Goal: Register for event/course

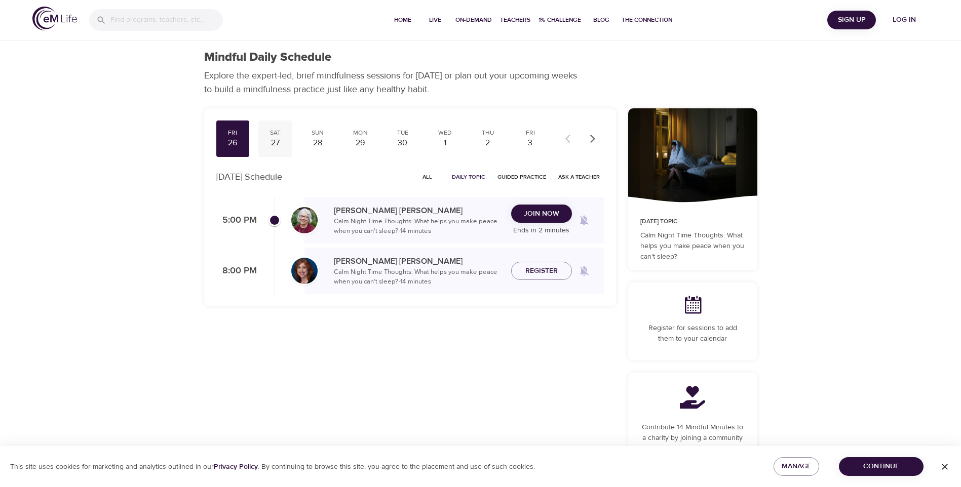
click at [274, 137] on div "27" at bounding box center [274, 143] width 25 height 12
click at [318, 140] on div "28" at bounding box center [317, 143] width 25 height 12
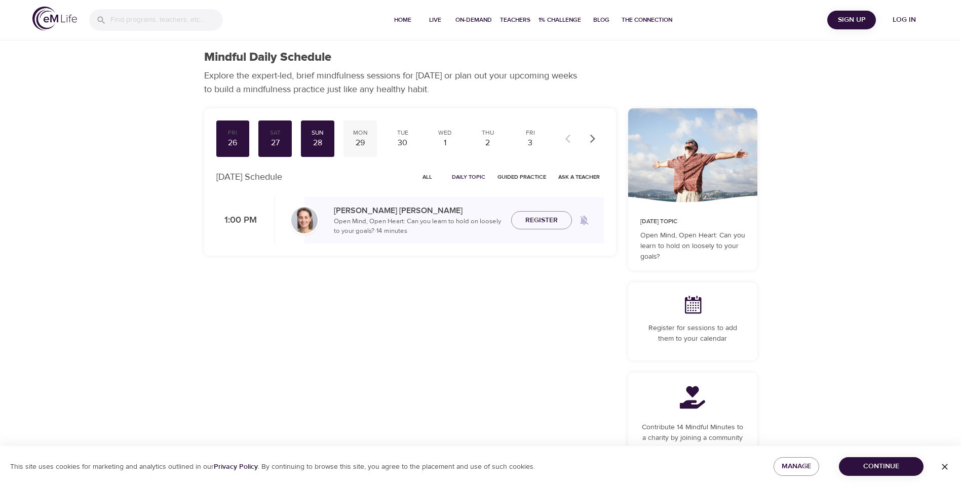
click at [360, 140] on div "29" at bounding box center [359, 143] width 25 height 12
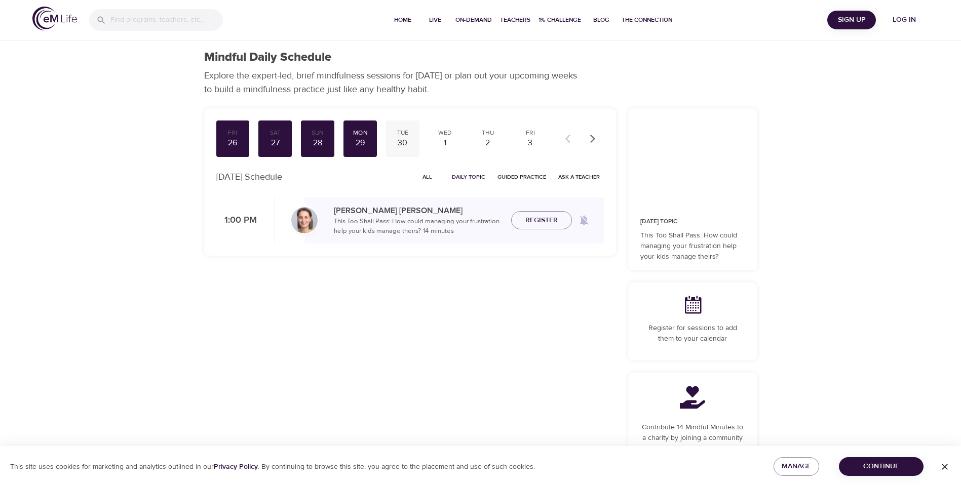
click at [400, 143] on div "30" at bounding box center [402, 143] width 25 height 12
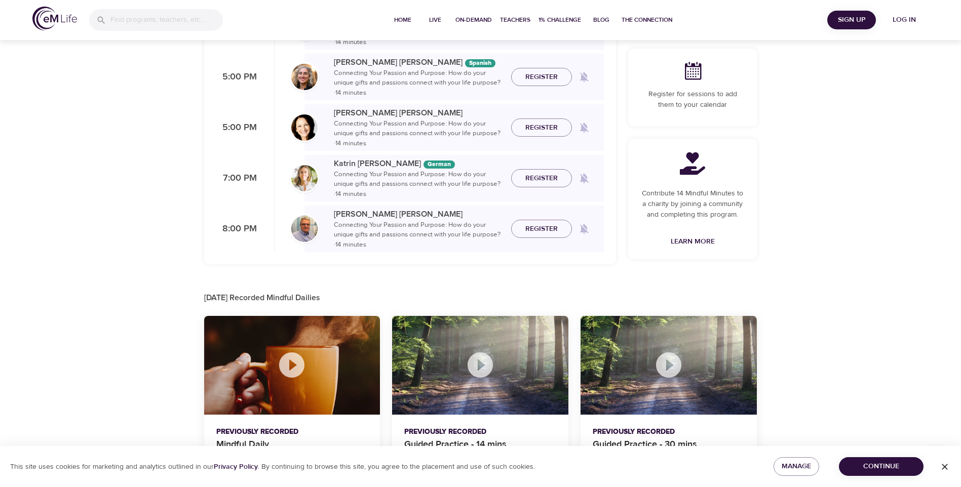
scroll to position [272, 0]
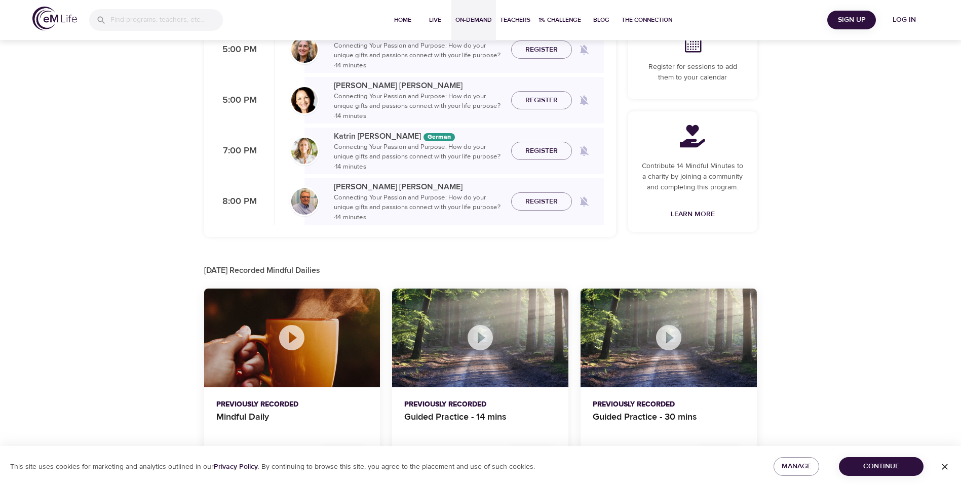
click at [468, 17] on span "On-Demand" at bounding box center [473, 20] width 36 height 11
select select "recent"
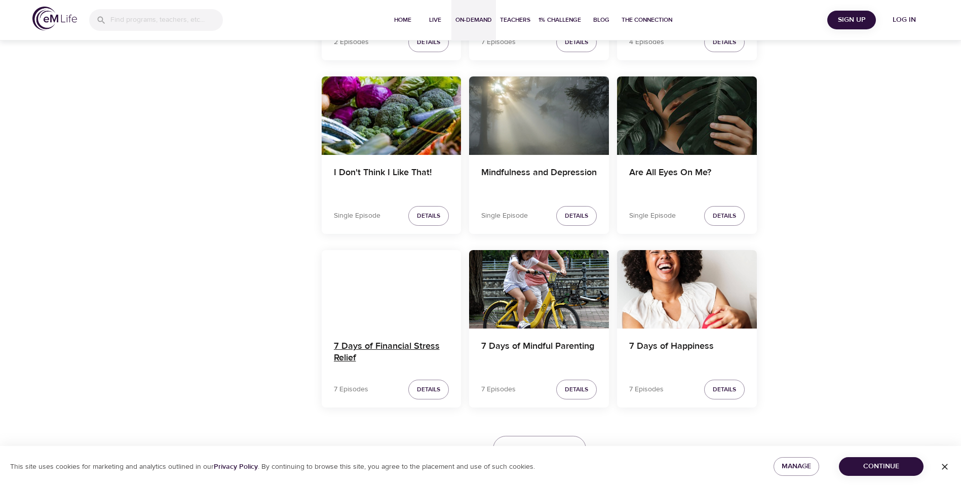
scroll to position [1683, 0]
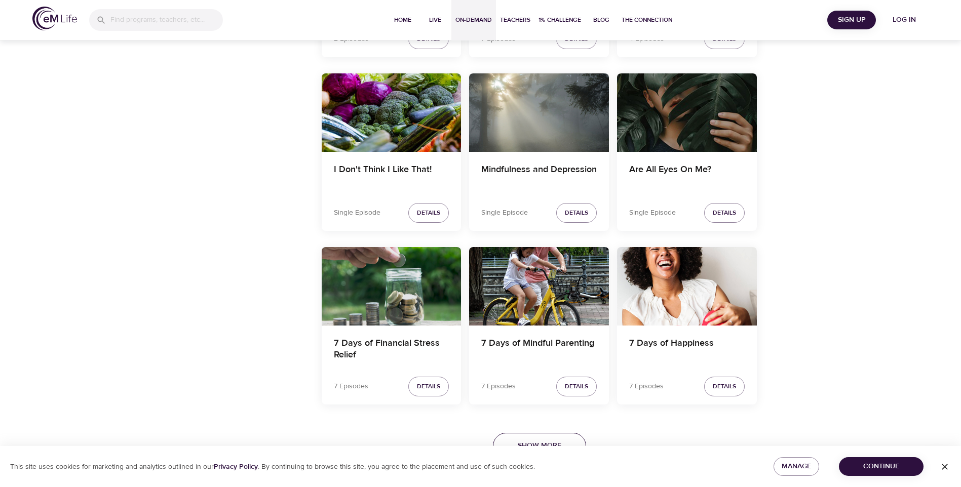
click at [519, 438] on button "Show More" at bounding box center [539, 446] width 93 height 26
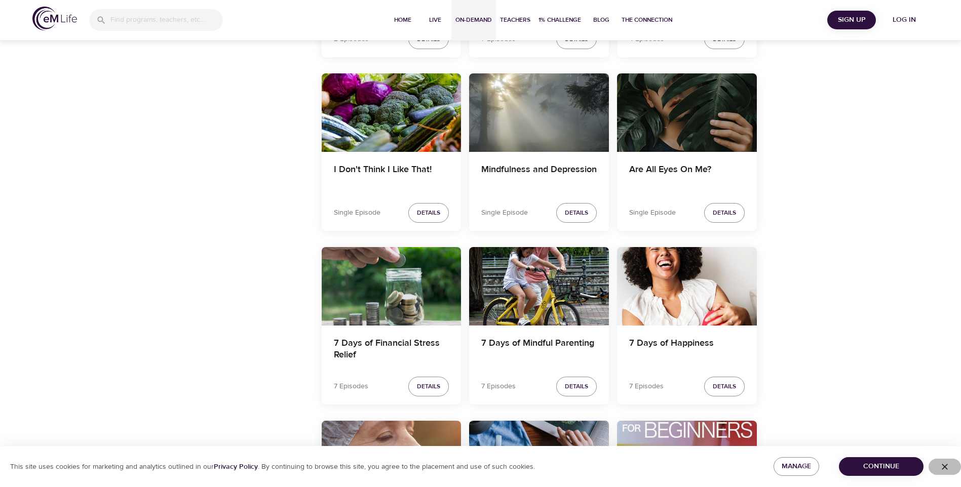
click at [953, 464] on span "button" at bounding box center [944, 467] width 24 height 10
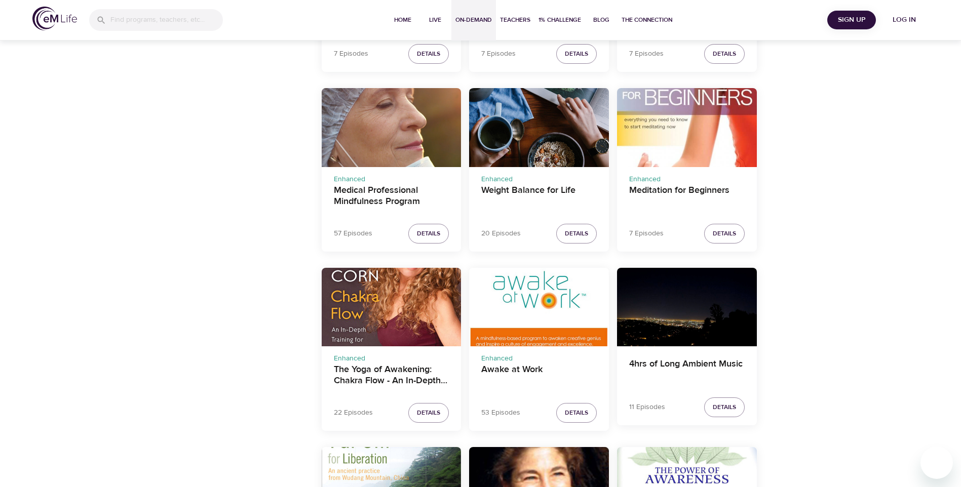
scroll to position [2037, 0]
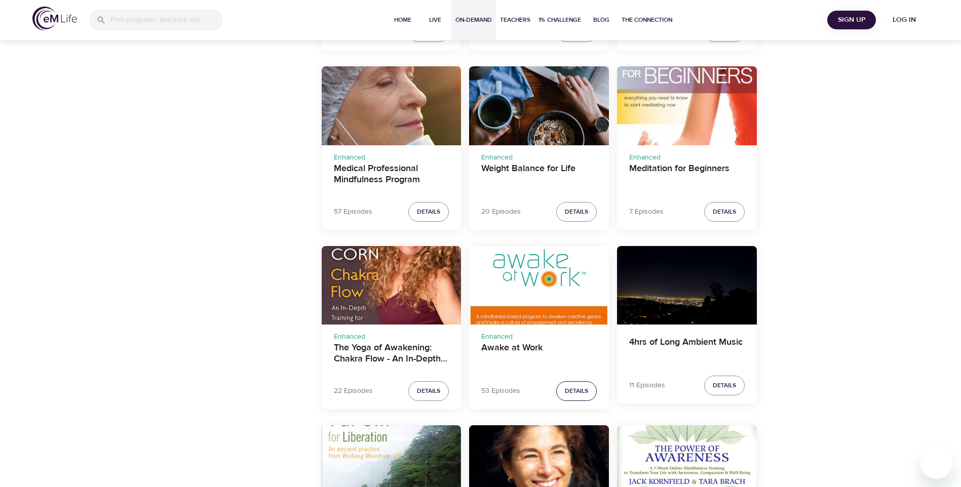
click at [563, 388] on button "Details" at bounding box center [576, 391] width 41 height 20
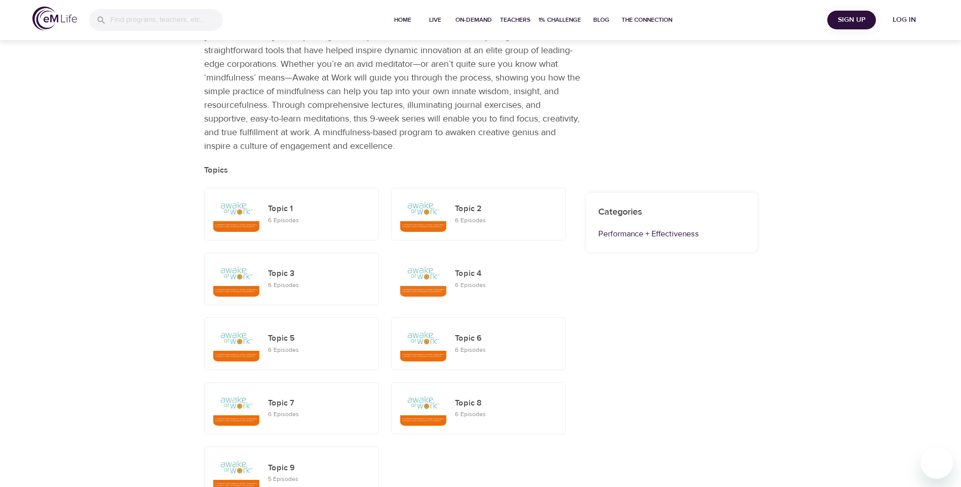
scroll to position [134, 0]
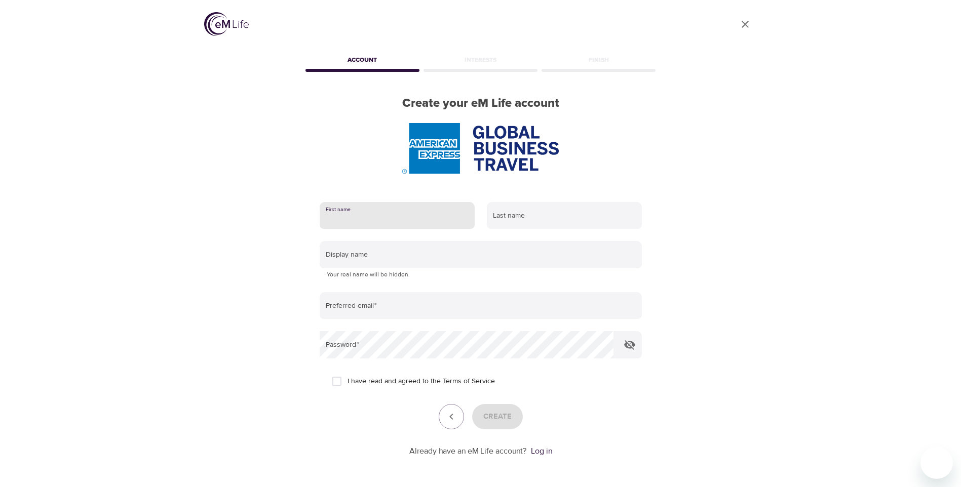
click at [373, 222] on input "text" at bounding box center [397, 215] width 155 height 27
type input "Sharon"
type input "Brady"
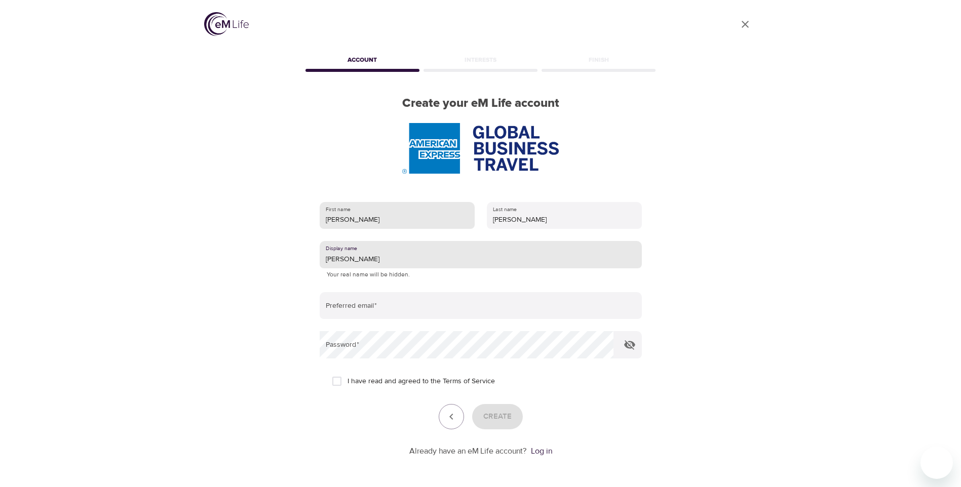
type input "Sharon"
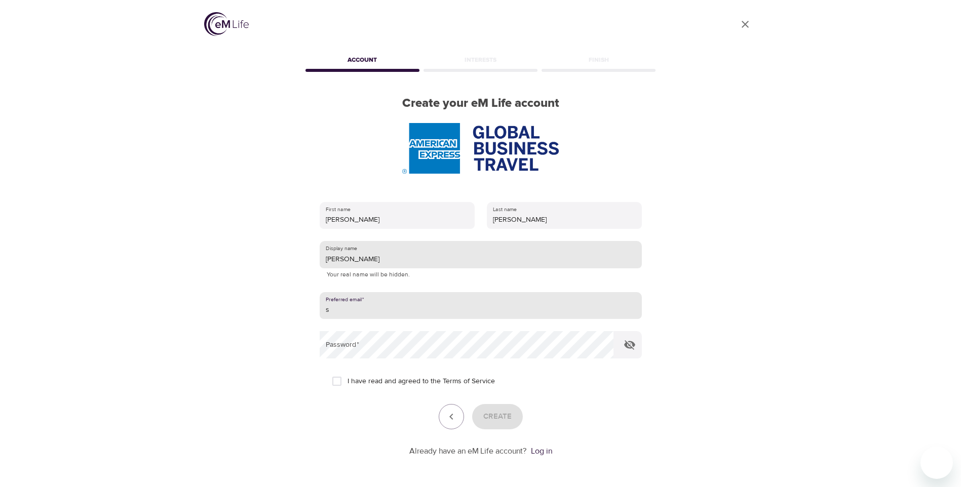
type input "s"
click at [366, 264] on input "Sharon" at bounding box center [481, 254] width 322 height 27
type input "S"
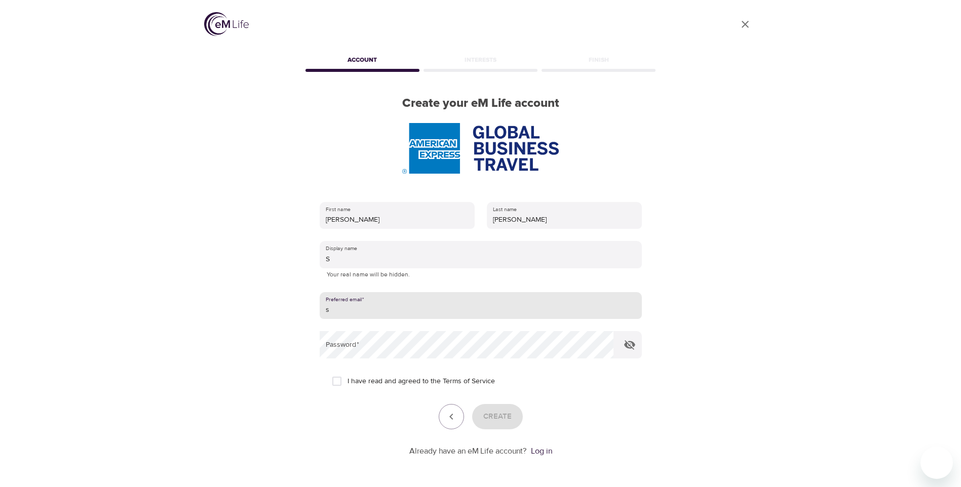
click at [366, 306] on input "s" at bounding box center [481, 305] width 322 height 27
type input "s_brady2@sky.com"
click at [349, 378] on span "I have read and agreed to the Terms of Service" at bounding box center [420, 381] width 147 height 11
click at [347, 378] on input "I have read and agreed to the Terms of Service" at bounding box center [336, 381] width 21 height 21
checkbox input "true"
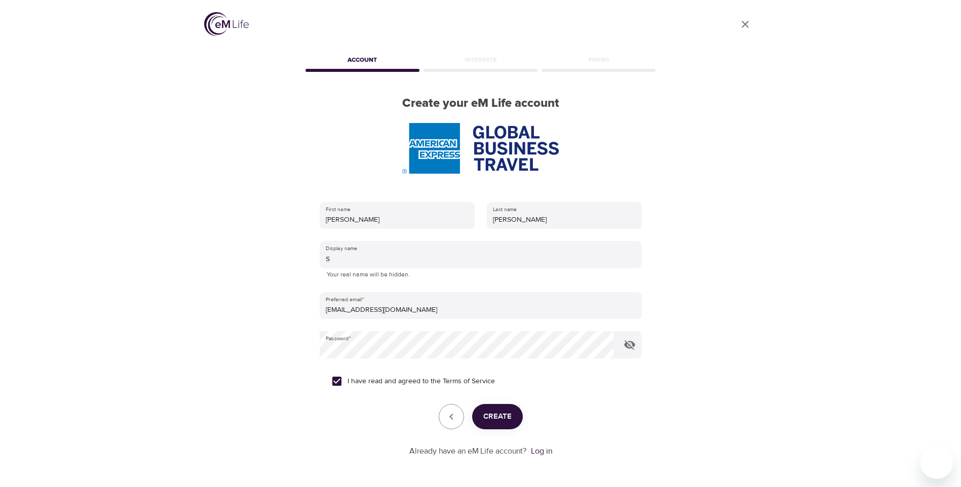
click at [495, 416] on span "Create" at bounding box center [497, 416] width 28 height 13
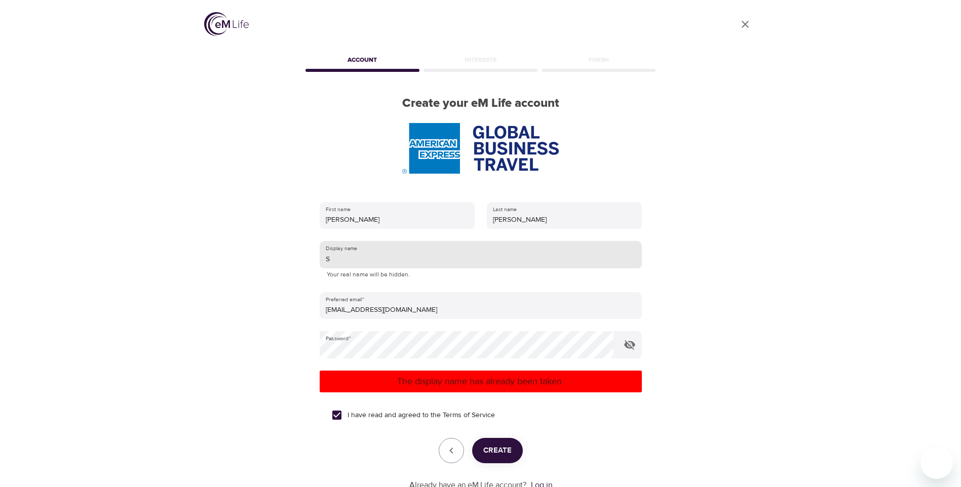
click at [346, 258] on input "S" at bounding box center [481, 254] width 322 height 27
click at [501, 451] on span "Create" at bounding box center [497, 450] width 28 height 13
click at [350, 256] on input "Mol" at bounding box center [481, 254] width 322 height 27
drag, startPoint x: 350, startPoint y: 256, endPoint x: 327, endPoint y: 256, distance: 23.8
click at [327, 256] on input "Mol" at bounding box center [481, 254] width 322 height 27
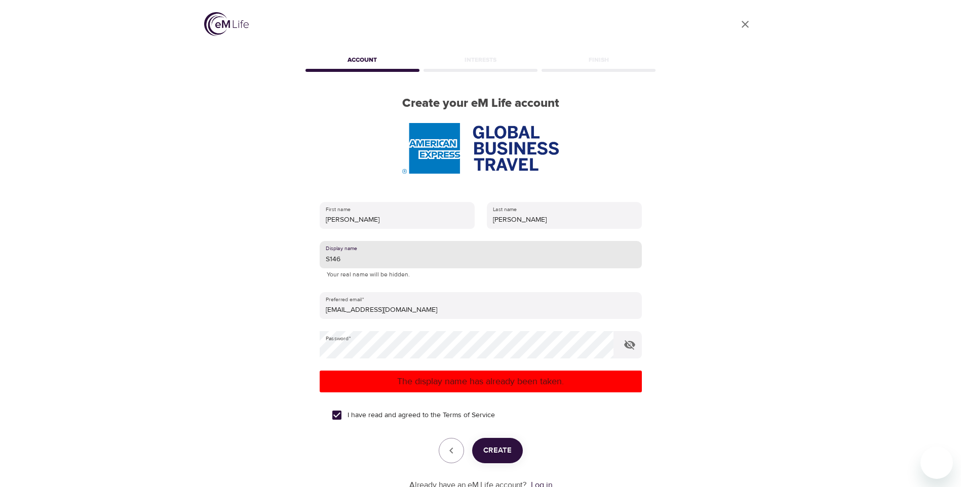
type input "S146"
click at [486, 448] on span "Create" at bounding box center [497, 450] width 28 height 13
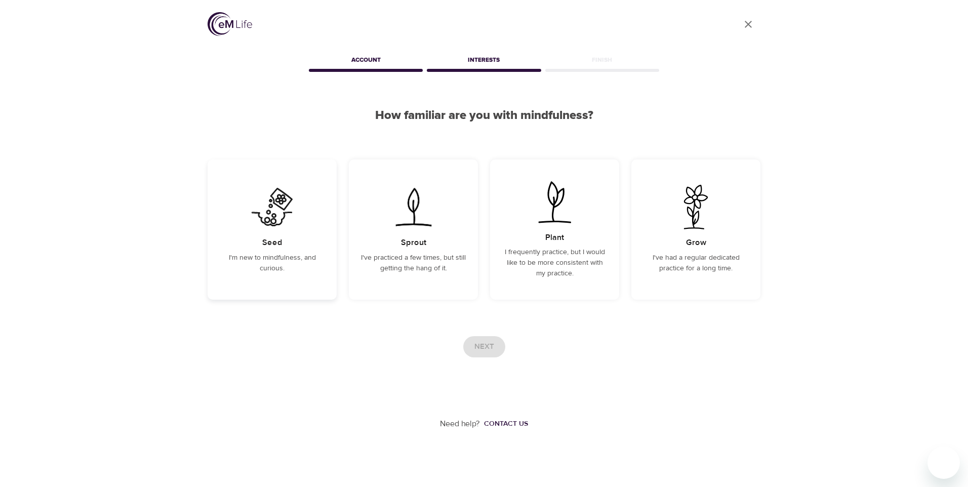
click at [250, 258] on p "I'm new to mindfulness, and curious." at bounding box center [272, 263] width 105 height 21
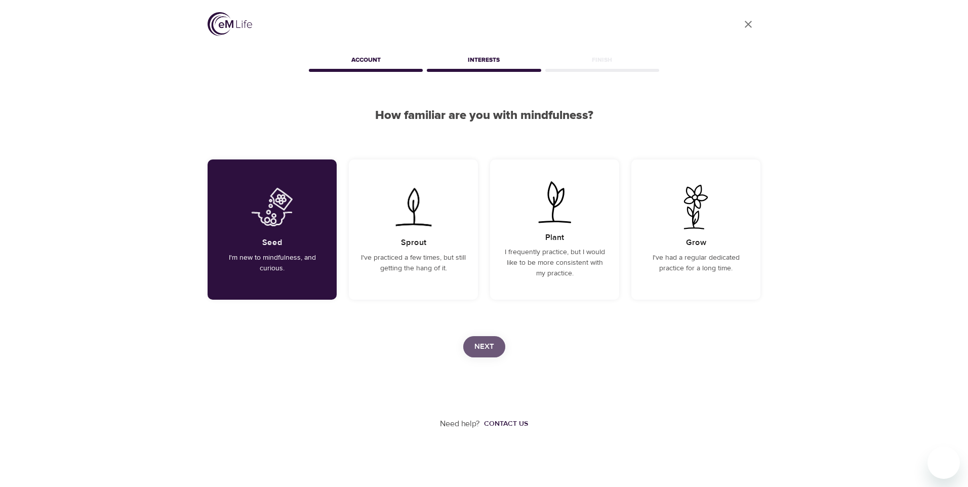
click at [481, 350] on span "Next" at bounding box center [485, 346] width 20 height 13
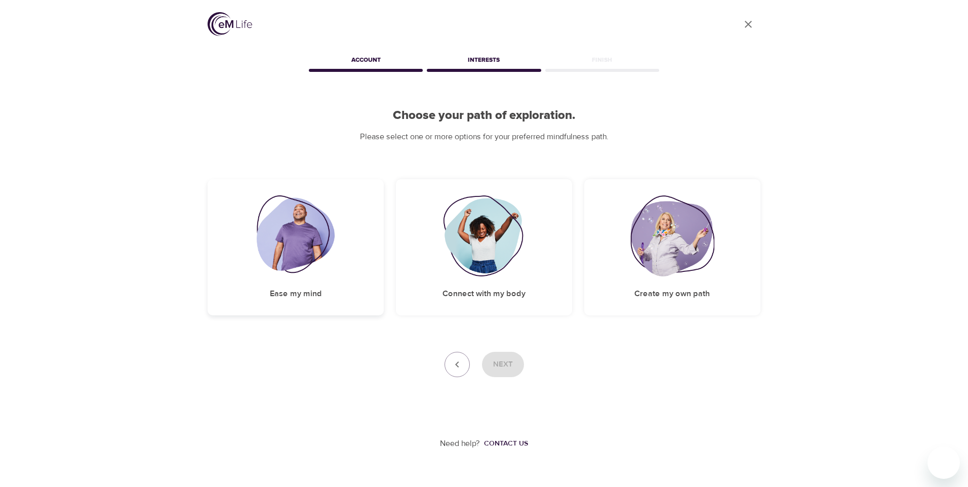
click at [331, 249] on img at bounding box center [296, 235] width 78 height 81
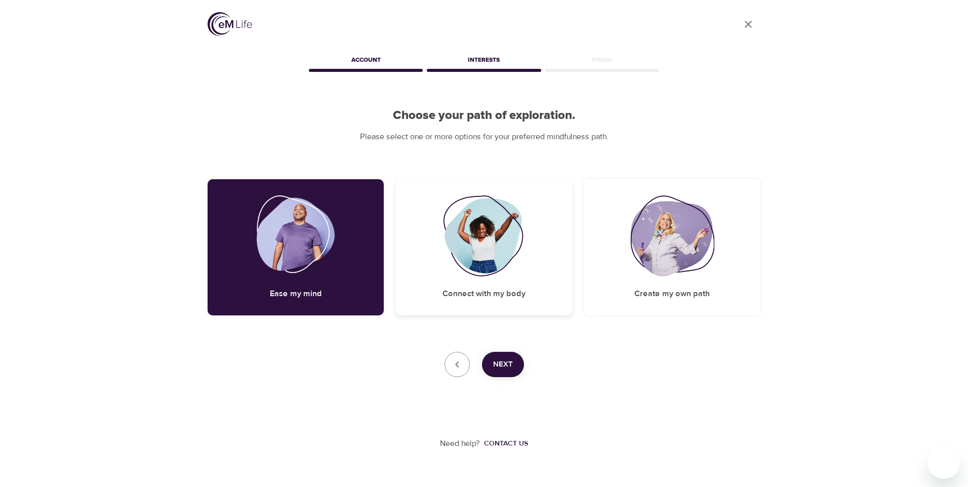
click at [495, 265] on img at bounding box center [484, 235] width 82 height 81
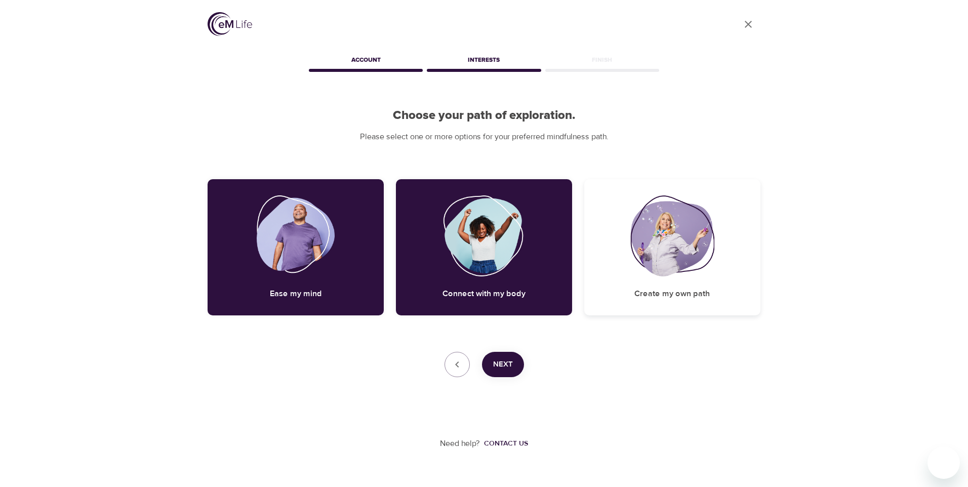
click at [685, 248] on img at bounding box center [672, 235] width 84 height 81
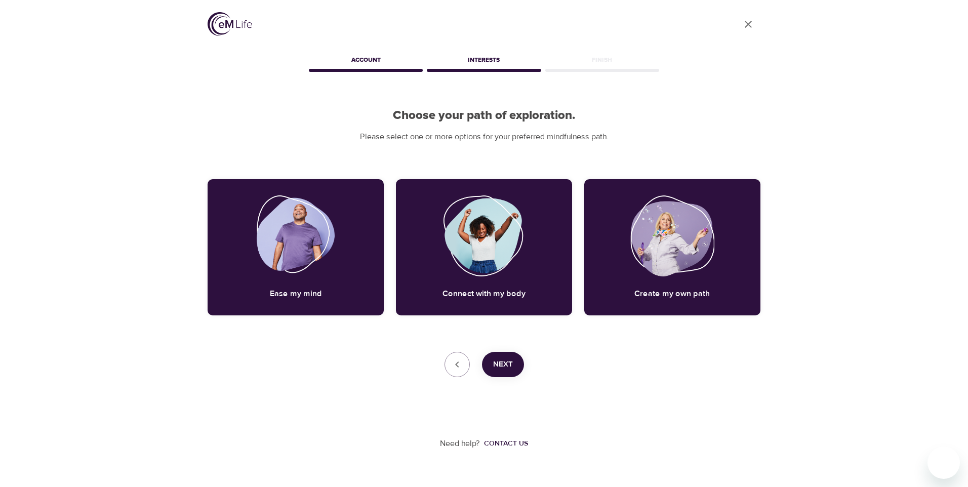
click at [509, 356] on button "Next" at bounding box center [503, 364] width 42 height 25
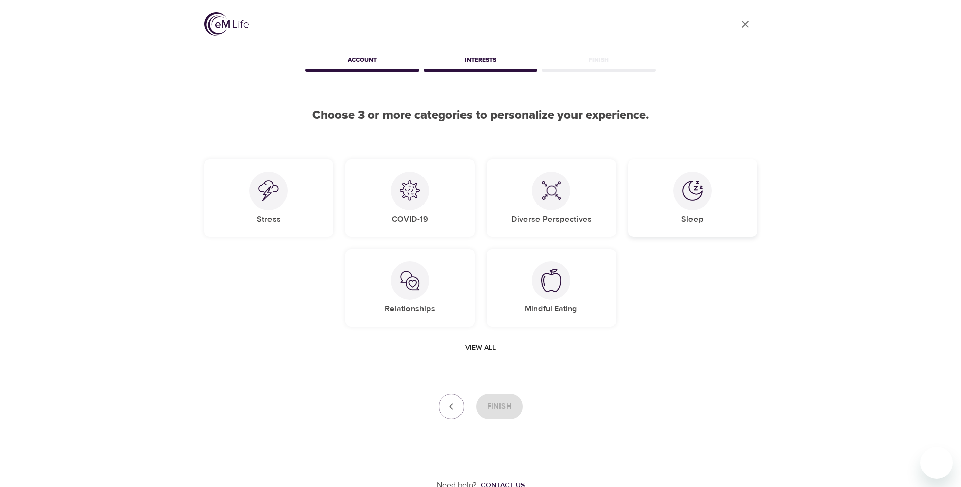
click at [683, 200] on img at bounding box center [692, 191] width 20 height 20
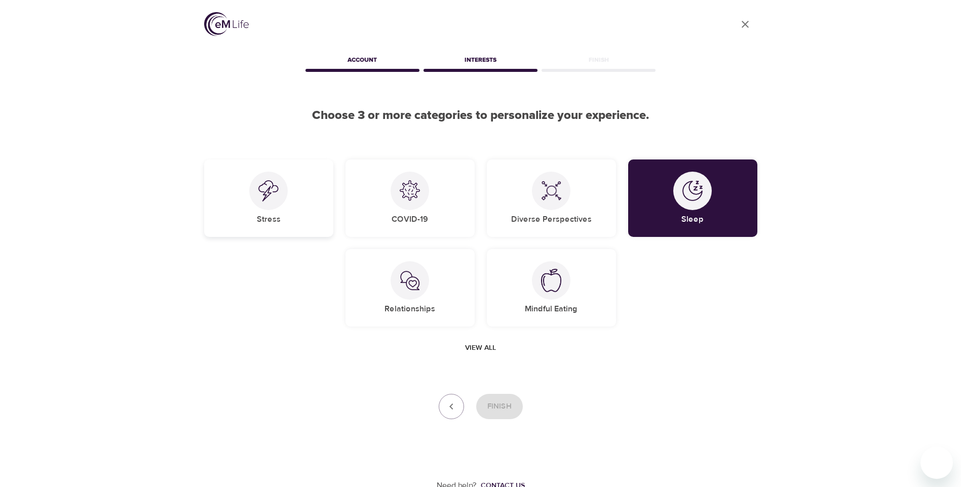
click at [263, 201] on img at bounding box center [268, 190] width 20 height 21
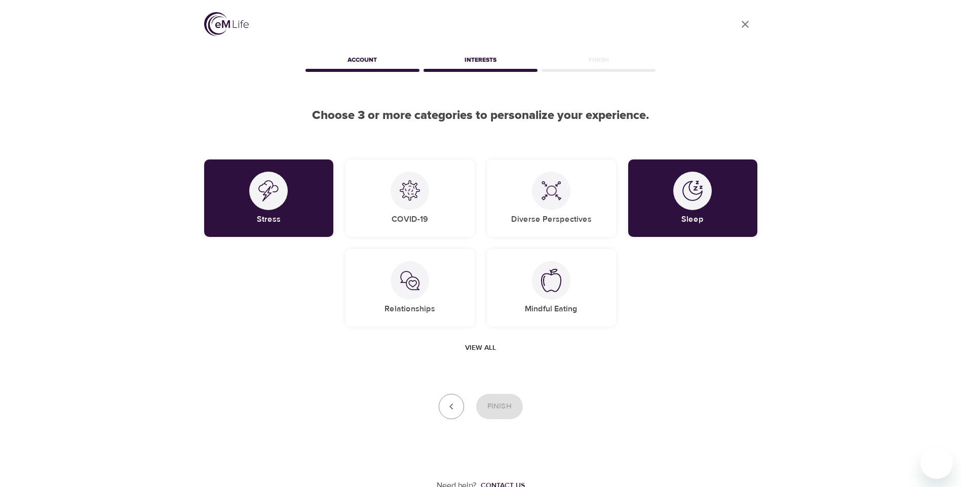
click at [477, 347] on span "View all" at bounding box center [480, 348] width 31 height 13
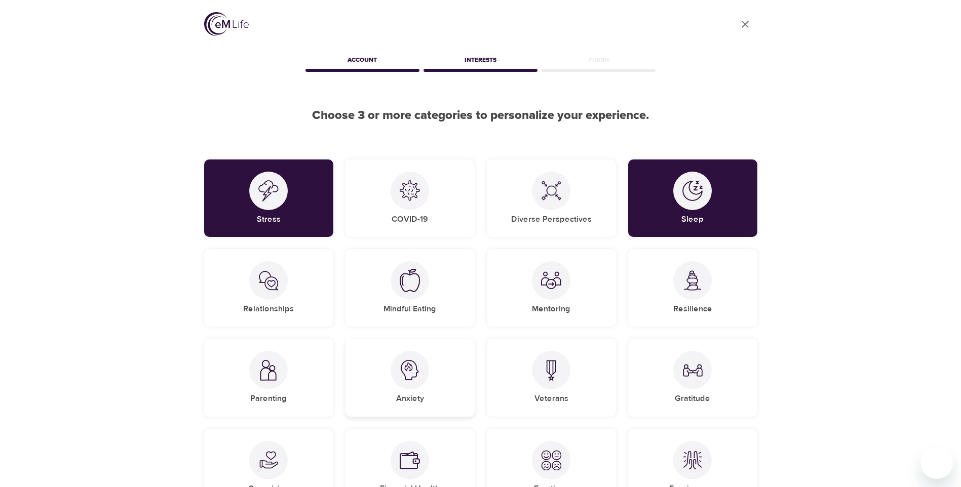
click at [427, 380] on div "Anxiety" at bounding box center [409, 377] width 129 height 77
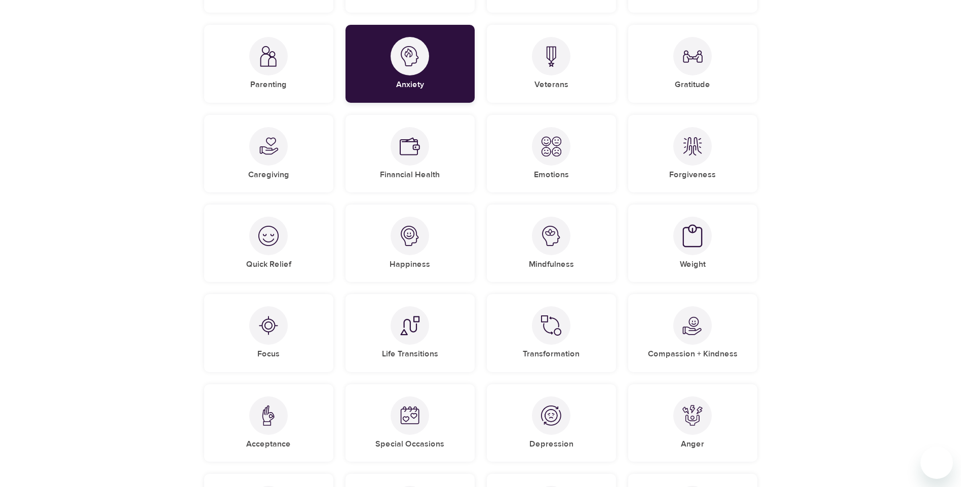
scroll to position [354, 0]
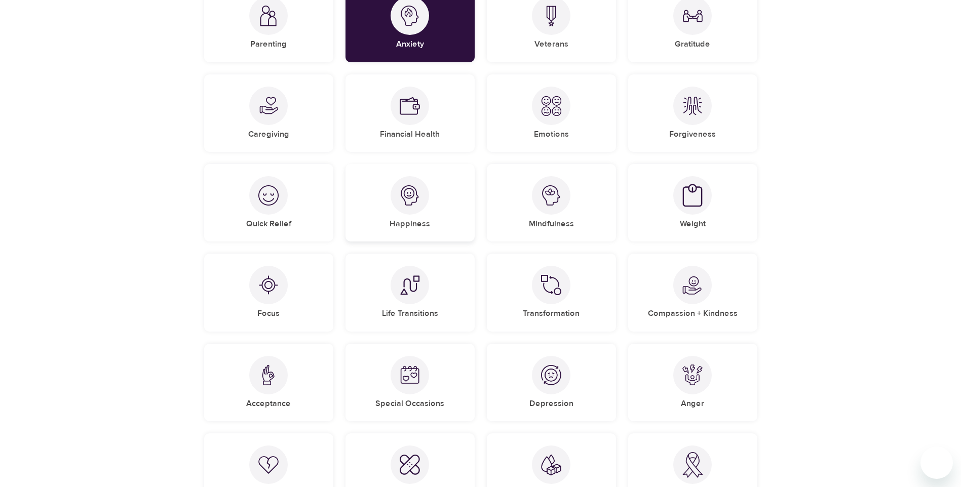
click at [424, 214] on div "Happiness" at bounding box center [409, 202] width 129 height 77
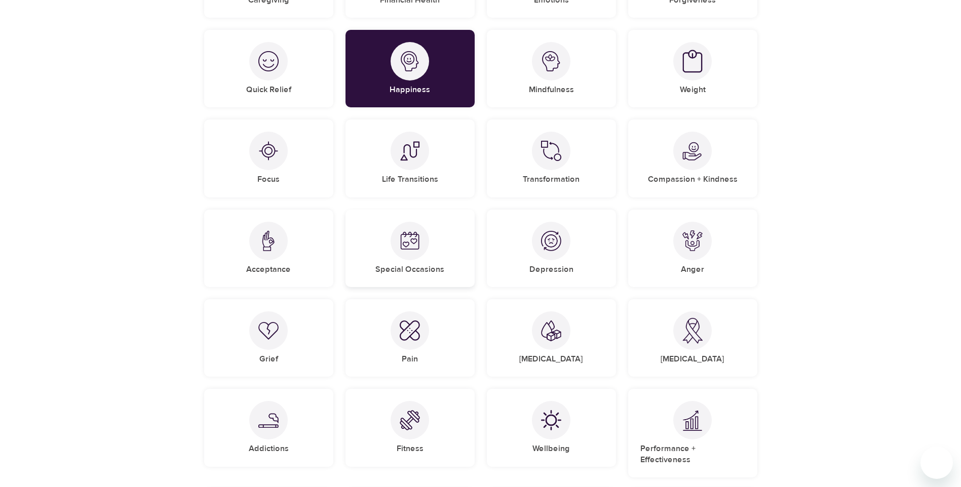
scroll to position [506, 0]
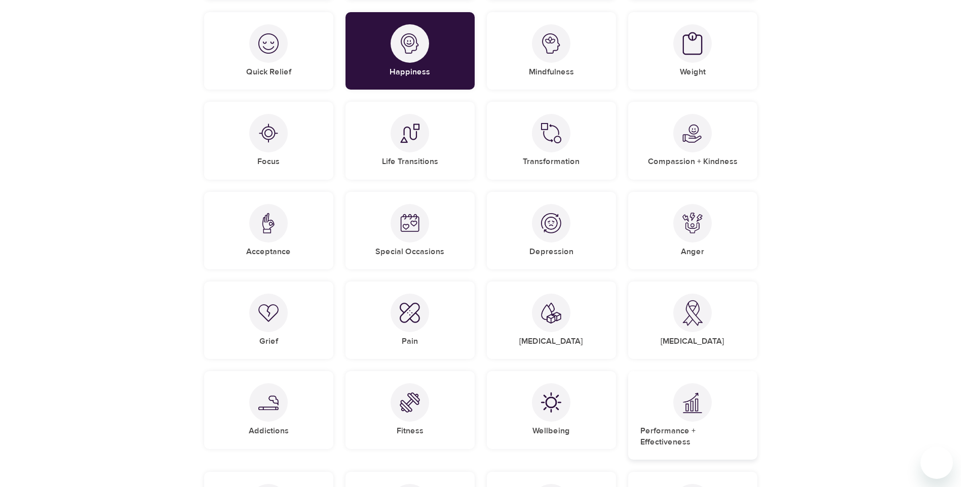
click at [706, 421] on div "Performance + Effectiveness" at bounding box center [692, 415] width 129 height 89
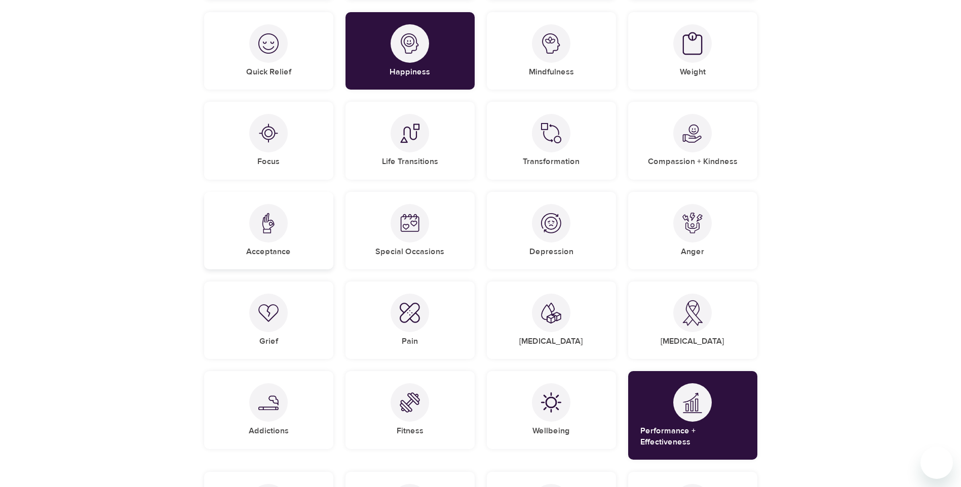
click at [288, 231] on div "Acceptance" at bounding box center [268, 230] width 129 height 77
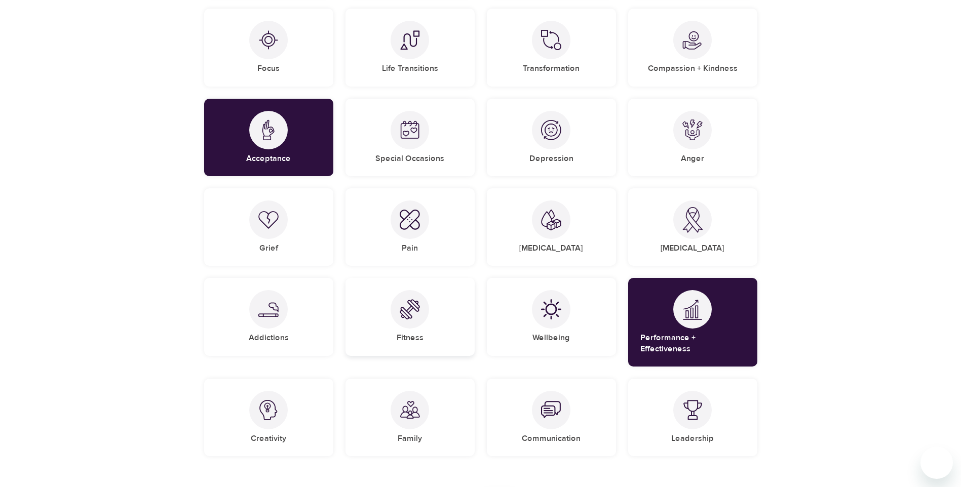
scroll to position [658, 0]
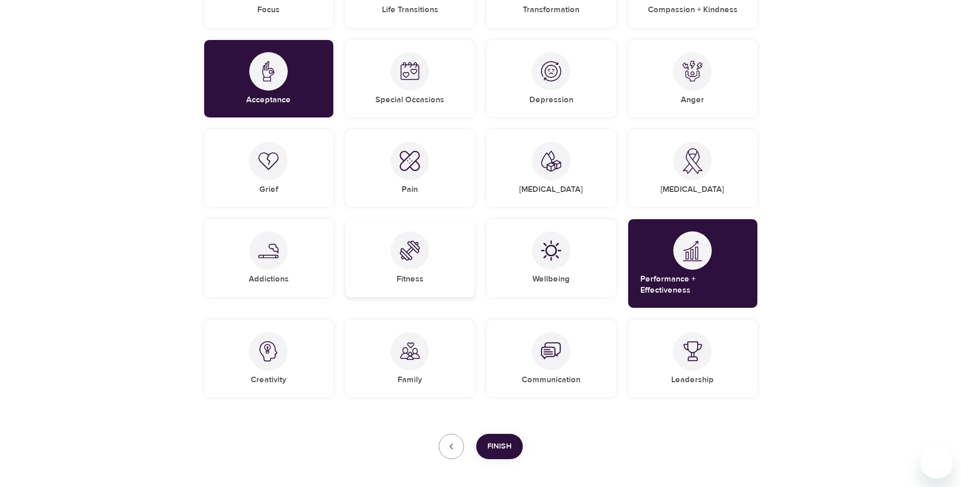
click at [414, 269] on div at bounding box center [409, 250] width 38 height 38
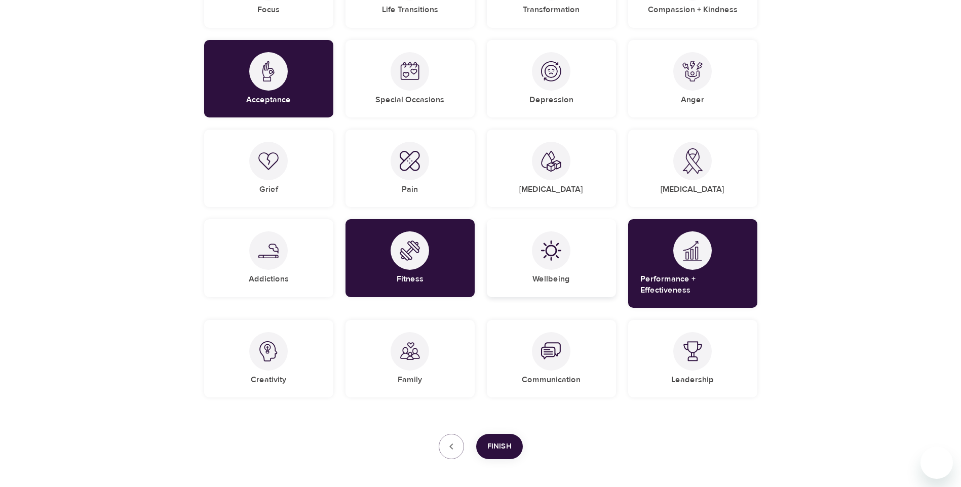
click at [533, 265] on div "Wellbeing" at bounding box center [551, 257] width 129 height 77
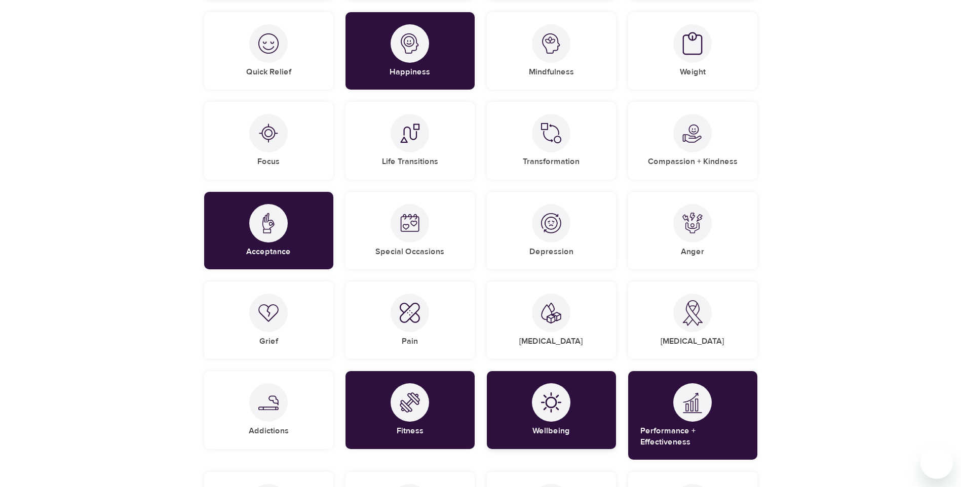
scroll to position [253, 0]
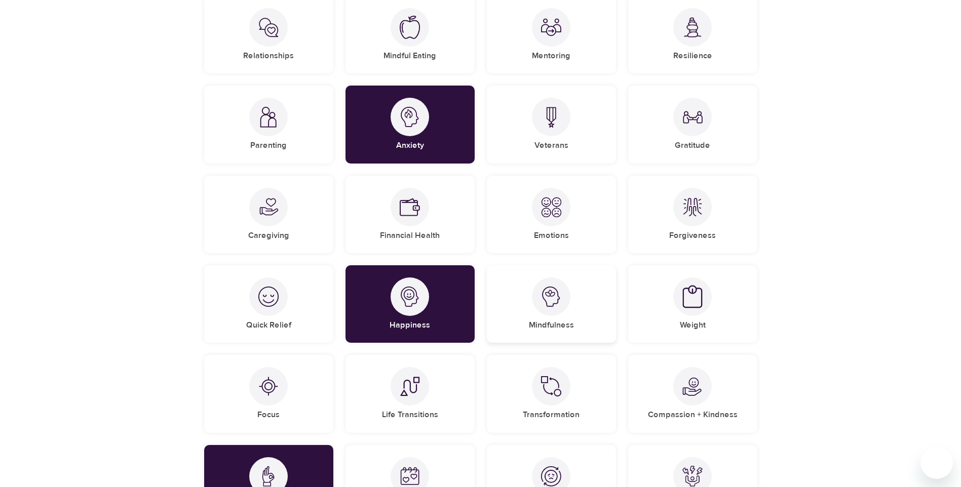
click at [555, 315] on div at bounding box center [551, 297] width 38 height 38
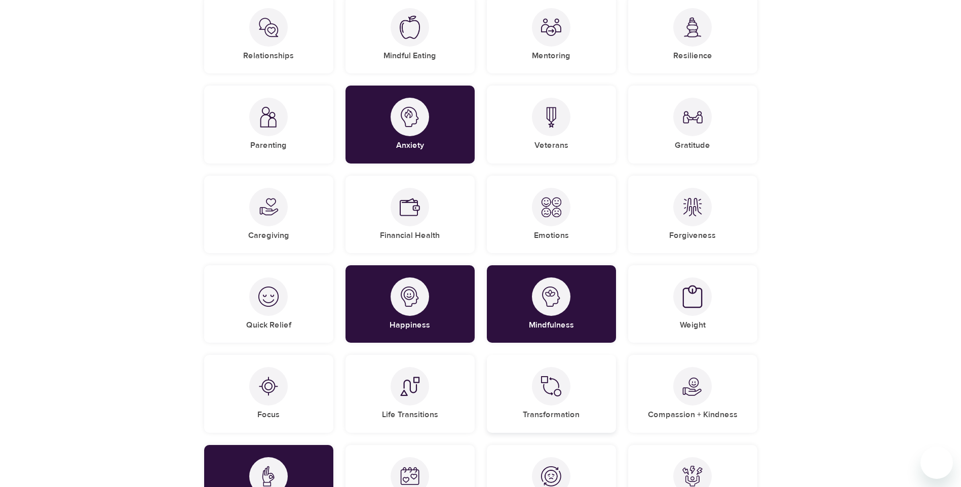
click at [548, 390] on img at bounding box center [551, 386] width 20 height 20
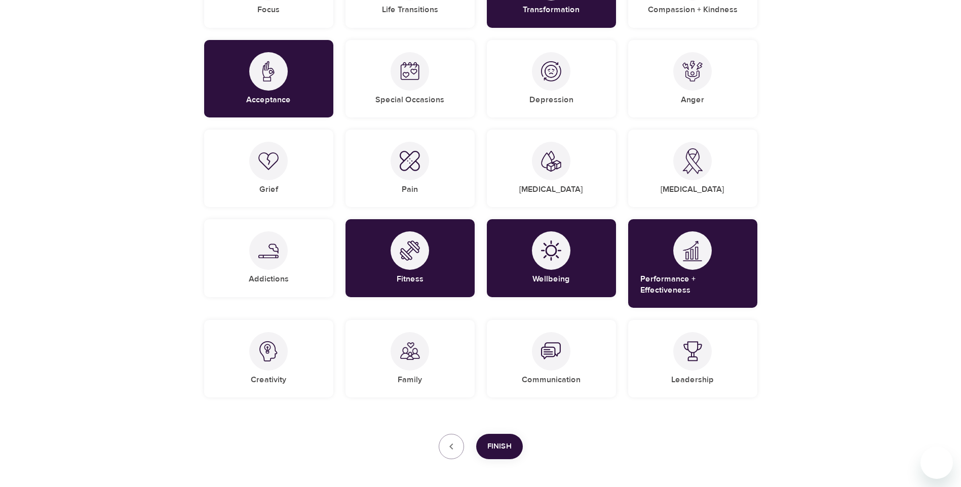
scroll to position [692, 0]
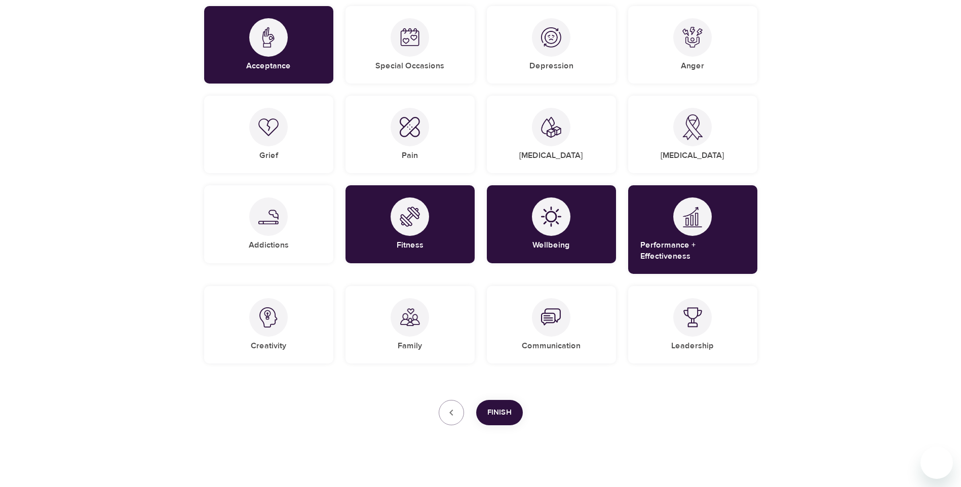
click at [506, 406] on span "Finish" at bounding box center [499, 412] width 24 height 13
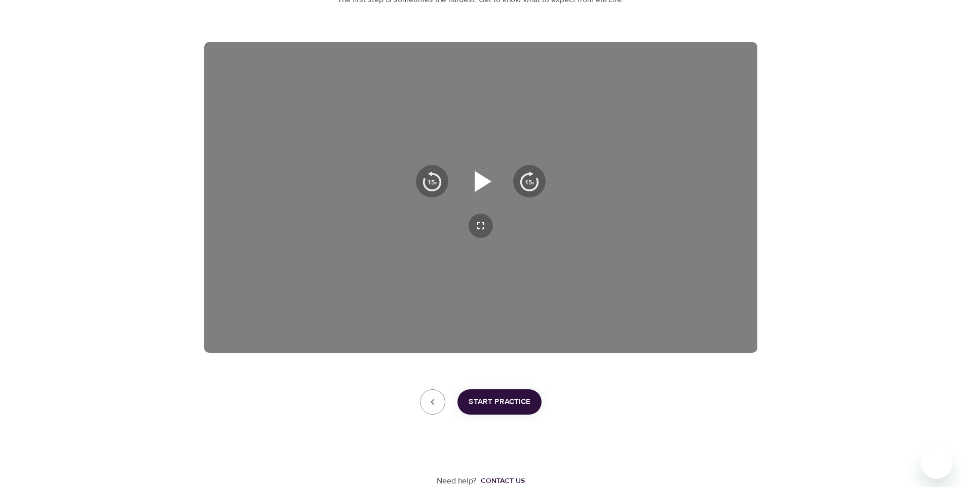
click at [483, 185] on icon "button" at bounding box center [483, 181] width 17 height 21
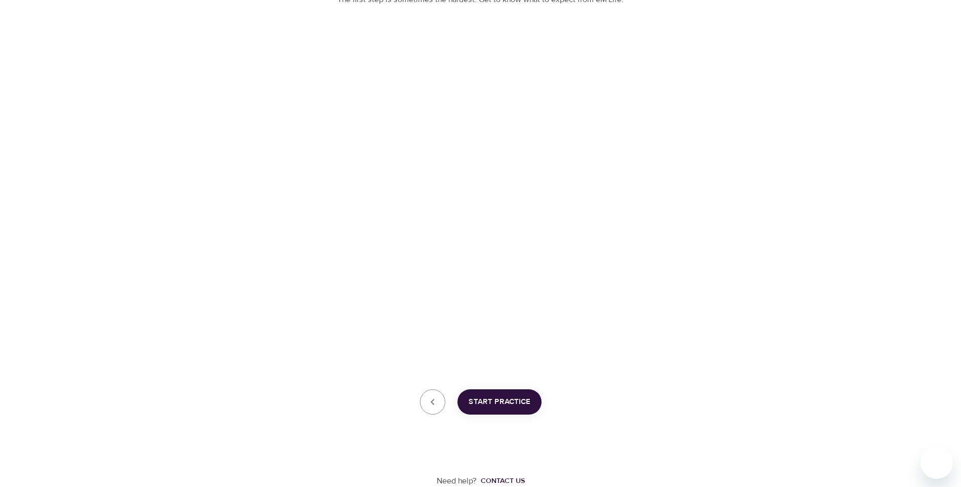
click at [507, 403] on span "Start Practice" at bounding box center [499, 402] width 62 height 13
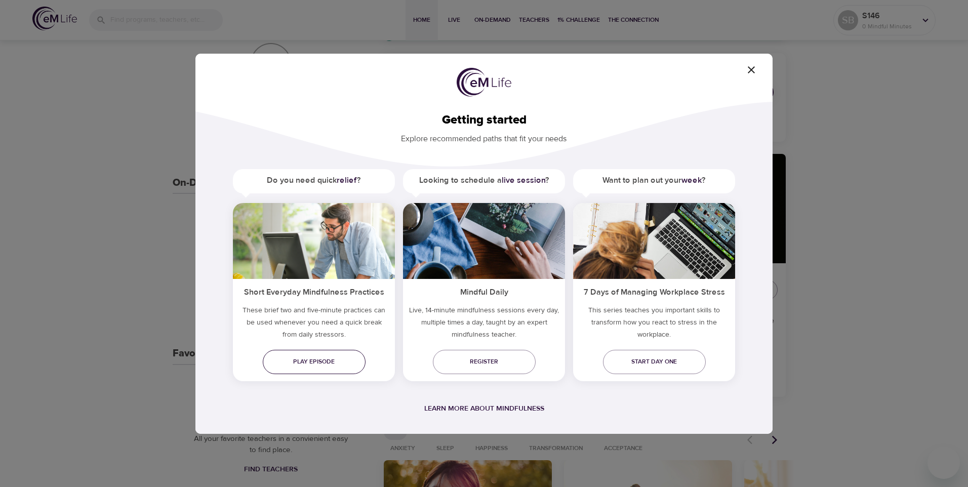
click at [317, 362] on span "Play episode" at bounding box center [314, 362] width 87 height 11
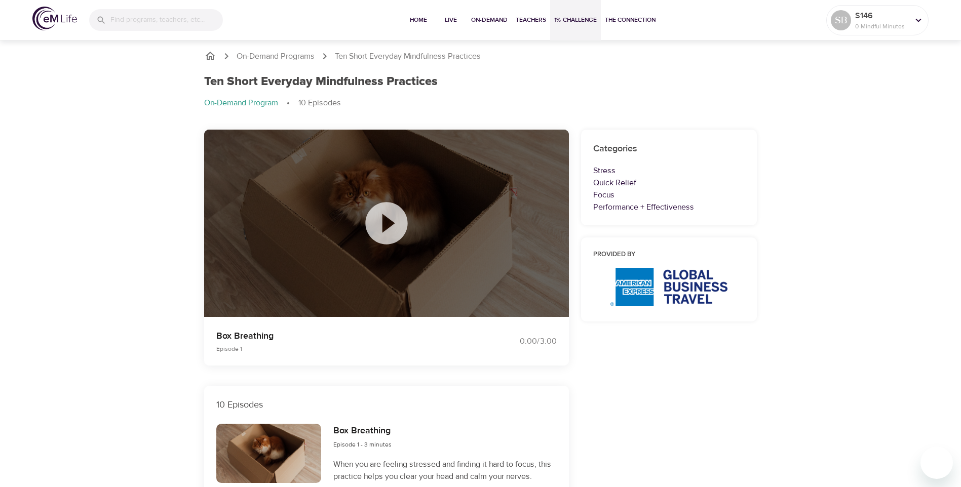
click at [573, 21] on span "1% Challenge" at bounding box center [575, 20] width 43 height 11
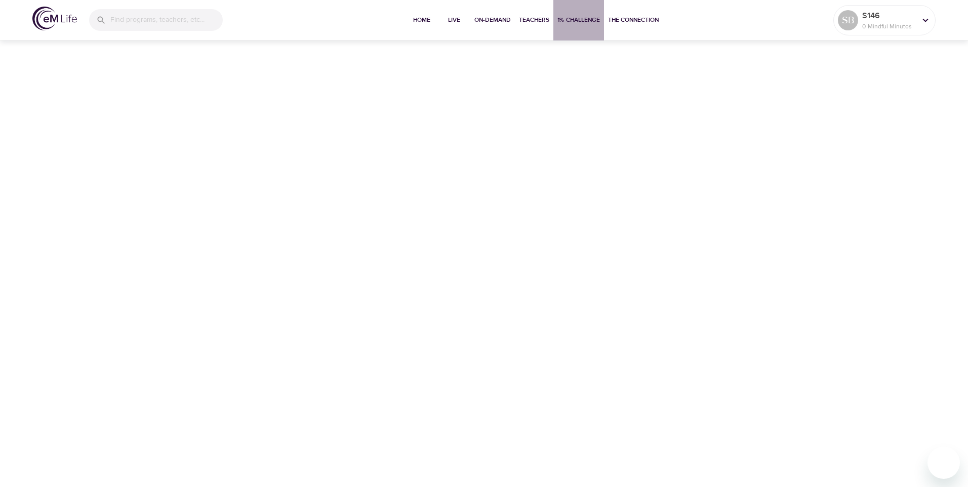
click at [570, 15] on span "1% Challenge" at bounding box center [579, 20] width 43 height 11
click at [625, 17] on span "The Connection" at bounding box center [633, 20] width 51 height 11
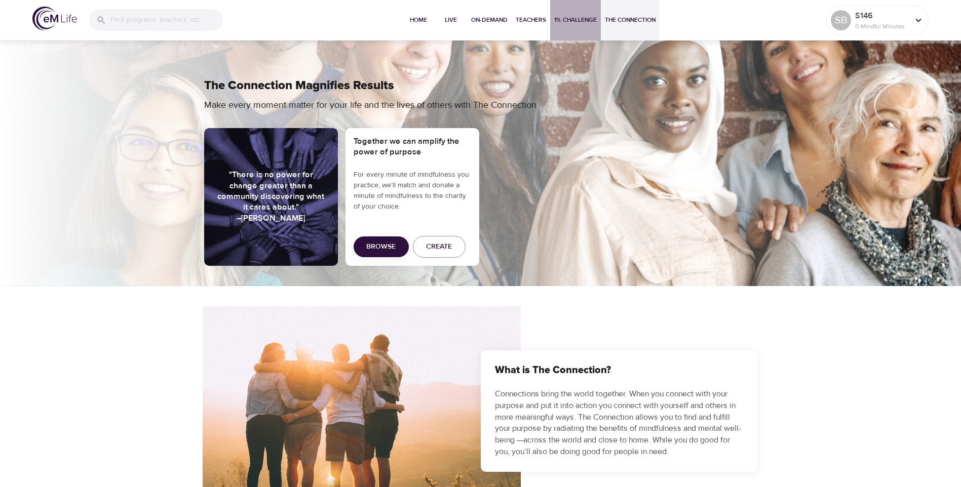
click at [563, 21] on span "1% Challenge" at bounding box center [575, 20] width 43 height 11
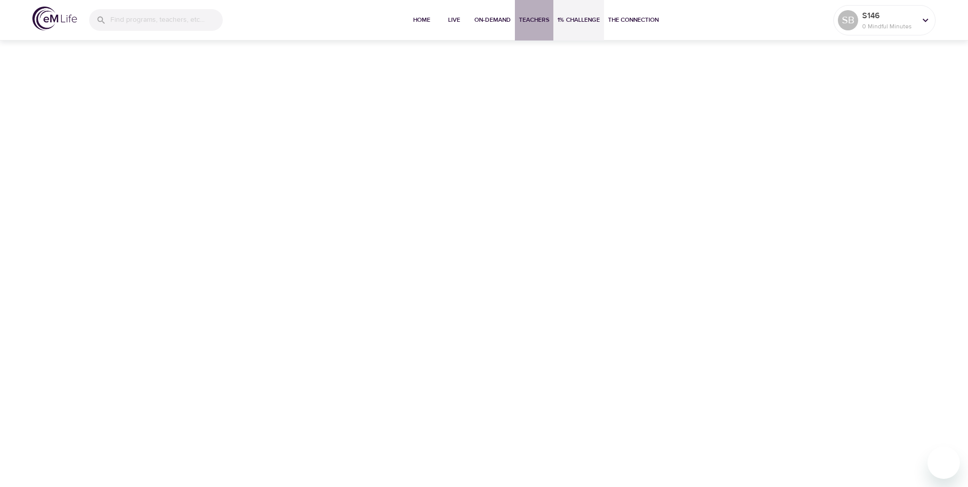
click at [540, 21] on span "Teachers" at bounding box center [534, 20] width 30 height 11
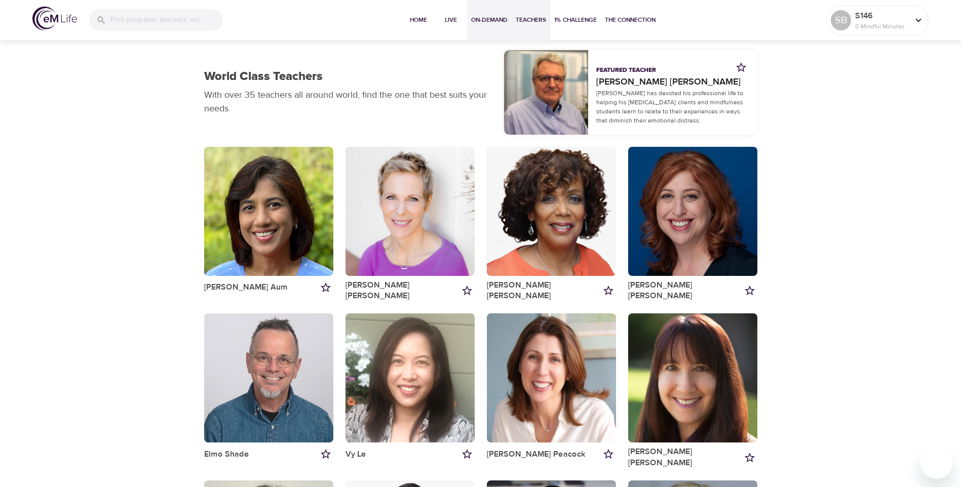
click at [500, 24] on span "On-Demand" at bounding box center [489, 20] width 36 height 11
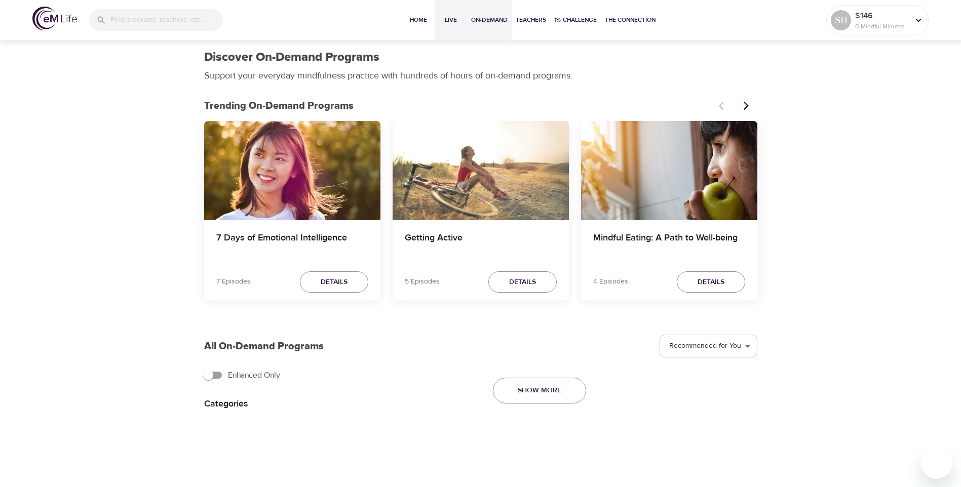
click at [445, 18] on span "Live" at bounding box center [451, 20] width 24 height 11
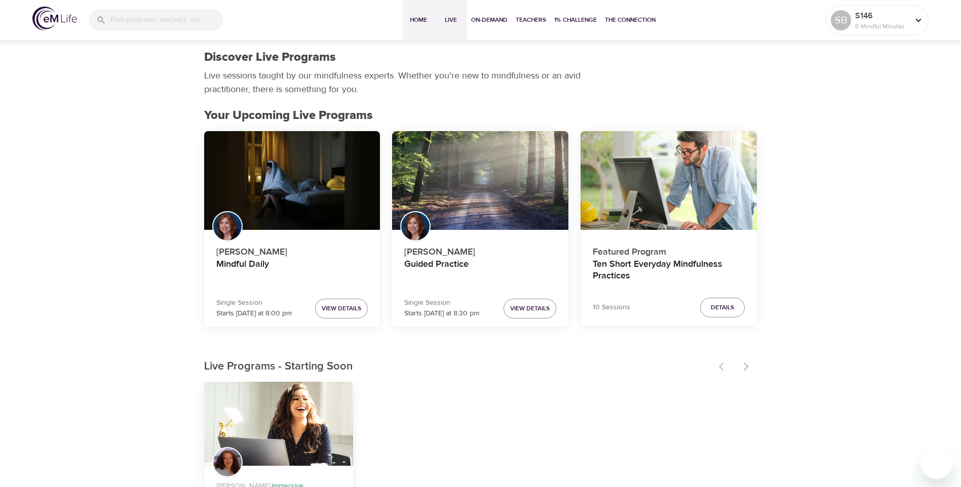
click at [412, 26] on button "Home" at bounding box center [418, 20] width 32 height 41
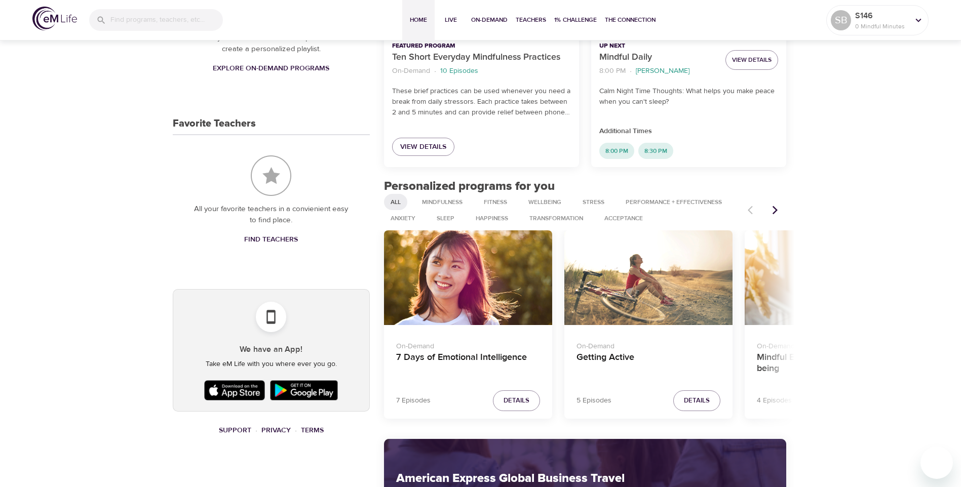
scroll to position [405, 0]
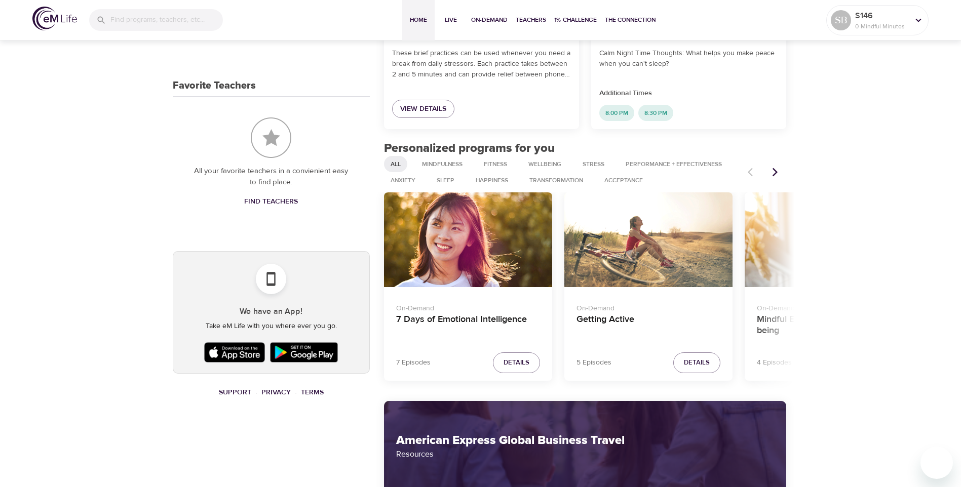
click at [296, 353] on img at bounding box center [303, 352] width 73 height 25
